Goal: Navigation & Orientation: Find specific page/section

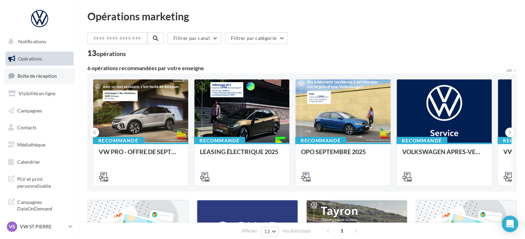
click at [36, 76] on span "Boîte de réception" at bounding box center [37, 76] width 39 height 6
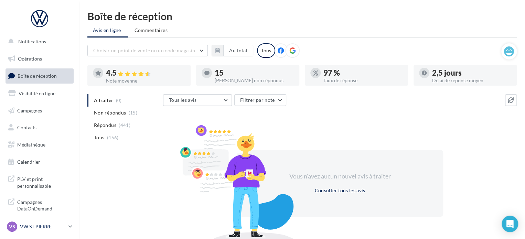
click at [54, 225] on p "VW ST PIERRE" at bounding box center [43, 226] width 46 height 7
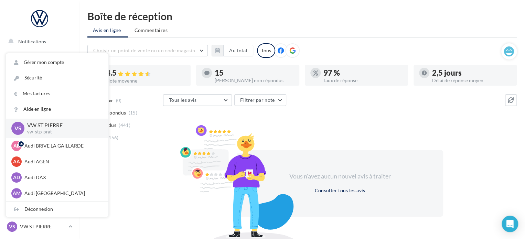
scroll to position [47, 0]
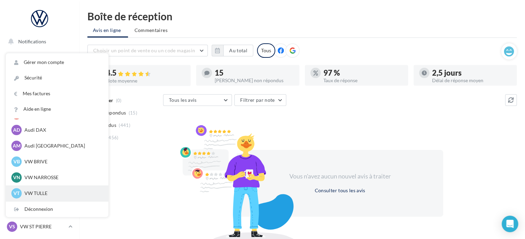
click at [48, 194] on p "VW TULLE" at bounding box center [62, 193] width 76 height 7
